Goal: Navigation & Orientation: Find specific page/section

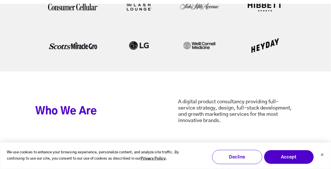
scroll to position [1443, 0]
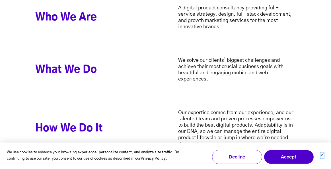
click at [323, 156] on icon "Dismiss cookie banner" at bounding box center [322, 155] width 3 height 3
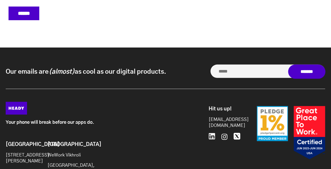
scroll to position [2679, 0]
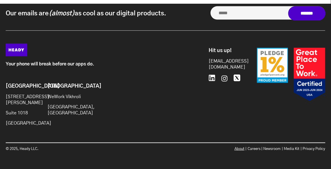
click at [236, 150] on link "About" at bounding box center [240, 149] width 10 height 4
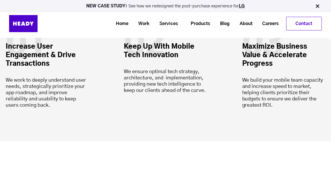
scroll to position [1659, 0]
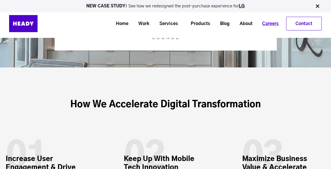
click at [270, 20] on link "Careers" at bounding box center [268, 24] width 26 height 11
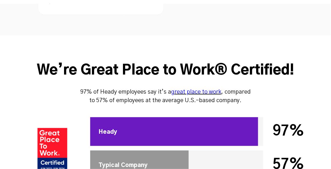
scroll to position [1698, 0]
